Goal: Transaction & Acquisition: Download file/media

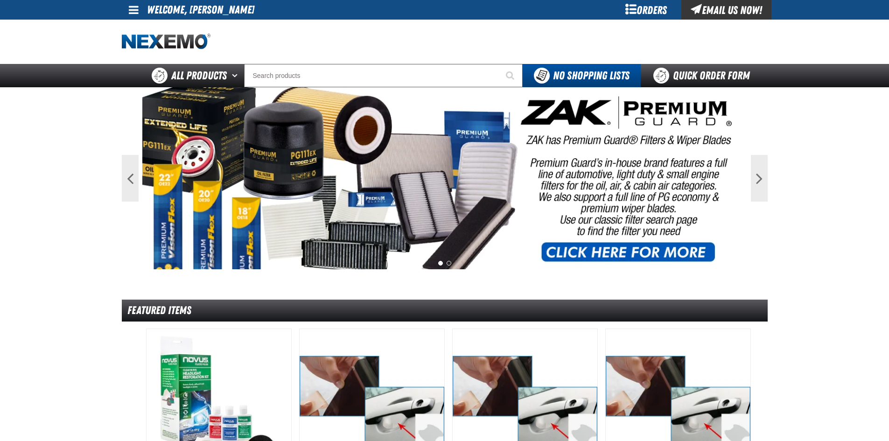
click at [131, 11] on span at bounding box center [134, 9] width 10 height 11
click at [139, 27] on link "My Account My Account" at bounding box center [147, 27] width 42 height 9
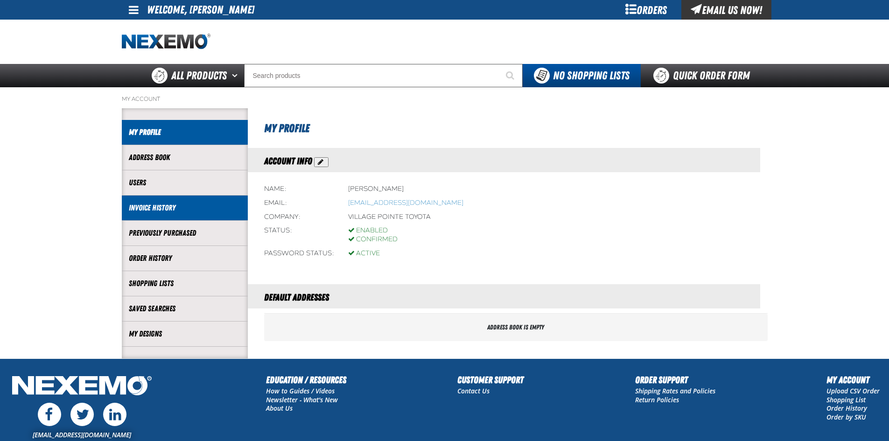
click at [145, 206] on link "Invoice History" at bounding box center [185, 207] width 112 height 11
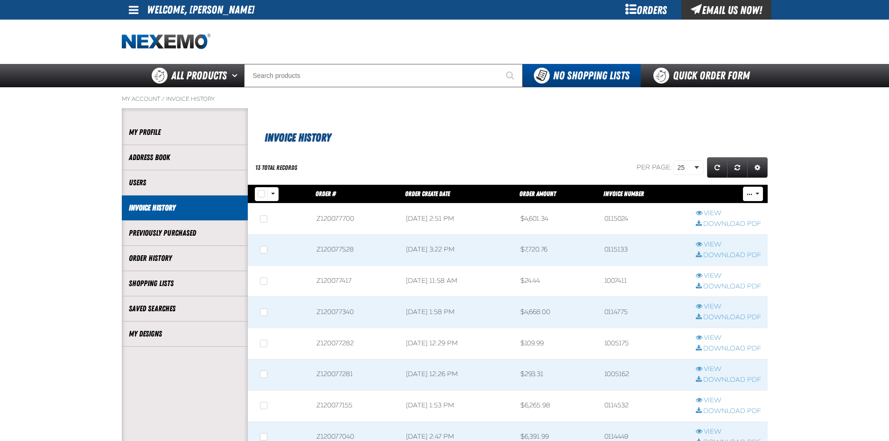
scroll to position [0, 0]
click at [715, 340] on link "View" at bounding box center [727, 337] width 65 height 9
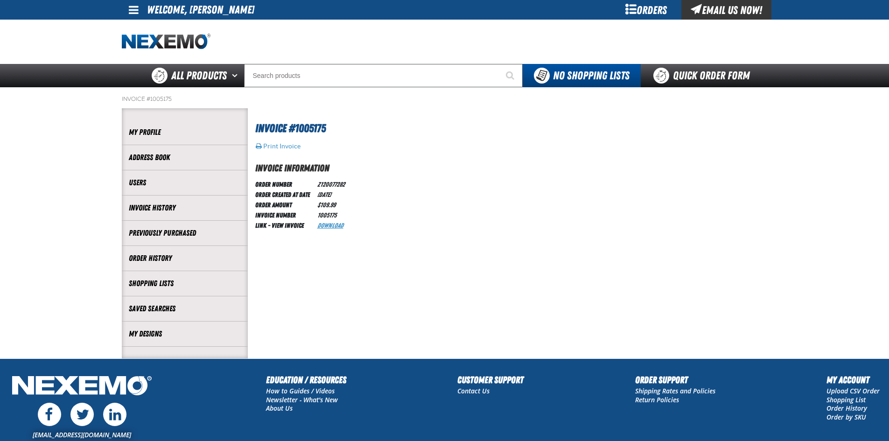
click at [328, 225] on link "Download" at bounding box center [330, 225] width 26 height 7
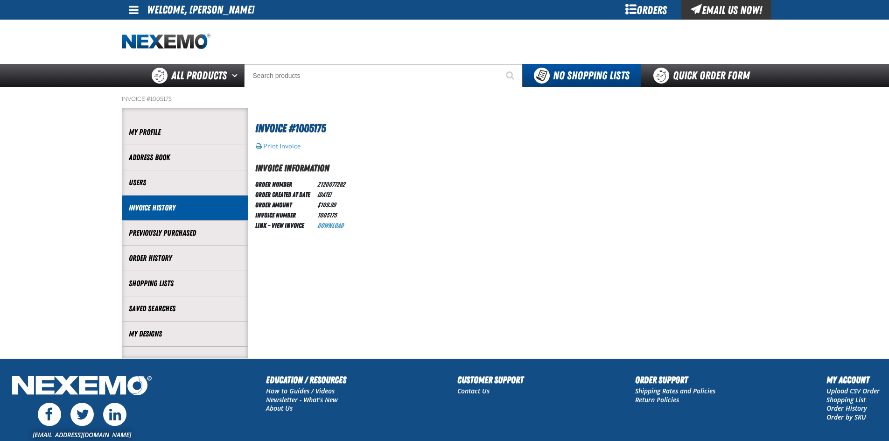
click at [155, 207] on link "Invoice History" at bounding box center [185, 207] width 112 height 11
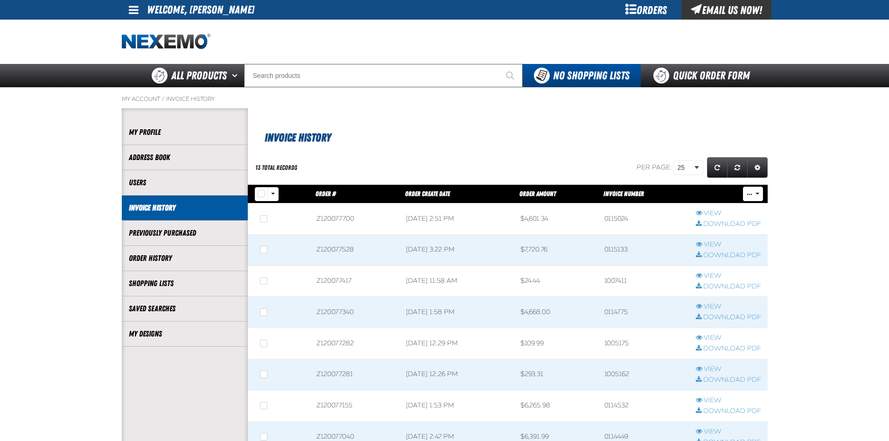
scroll to position [0, 0]
click at [709, 242] on link "View" at bounding box center [727, 244] width 65 height 9
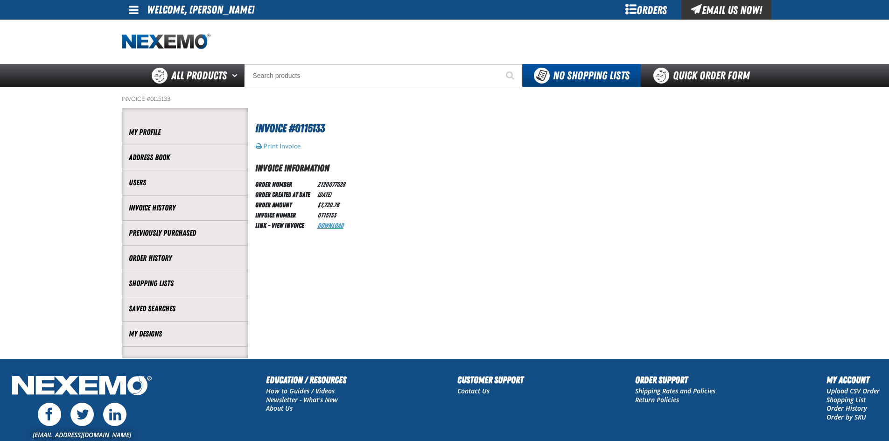
click at [335, 224] on link "Download" at bounding box center [330, 225] width 26 height 7
